Goal: Information Seeking & Learning: Learn about a topic

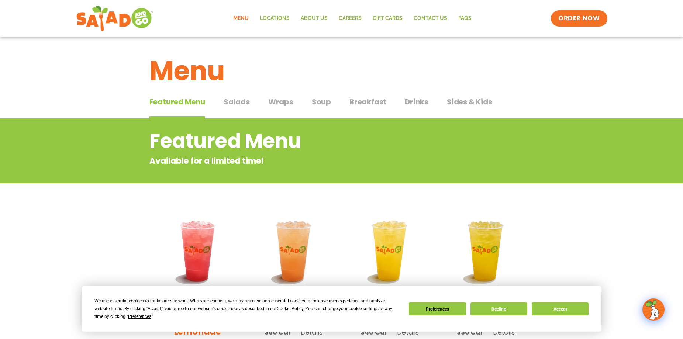
click at [241, 102] on span "Salads" at bounding box center [237, 101] width 26 height 11
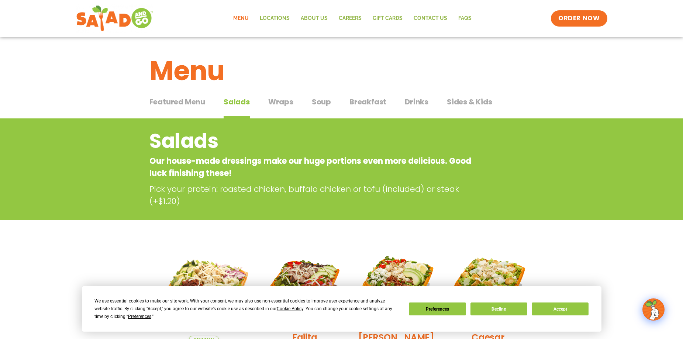
click at [314, 107] on button "Soup Soup" at bounding box center [321, 107] width 19 height 22
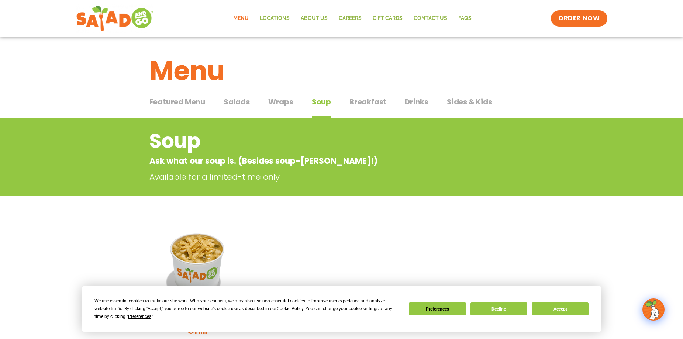
click at [411, 108] on button "Drinks Drinks" at bounding box center [417, 107] width 24 height 22
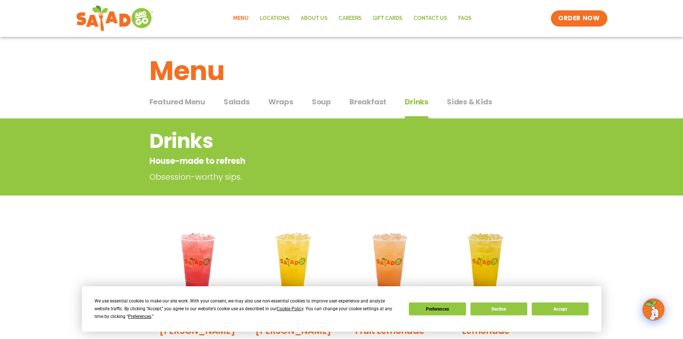
click at [455, 106] on span "Sides & Kids" at bounding box center [469, 101] width 45 height 11
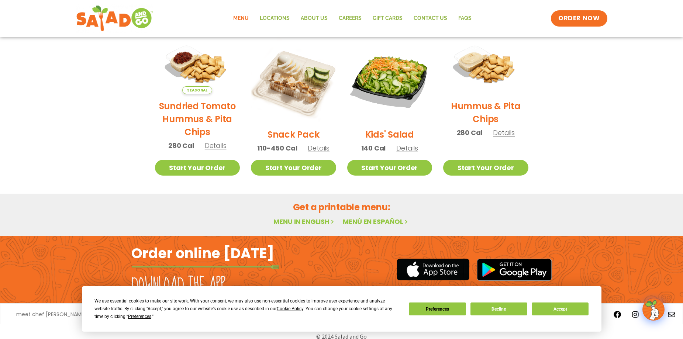
scroll to position [193, 0]
